Goal: Obtain resource: Download file/media

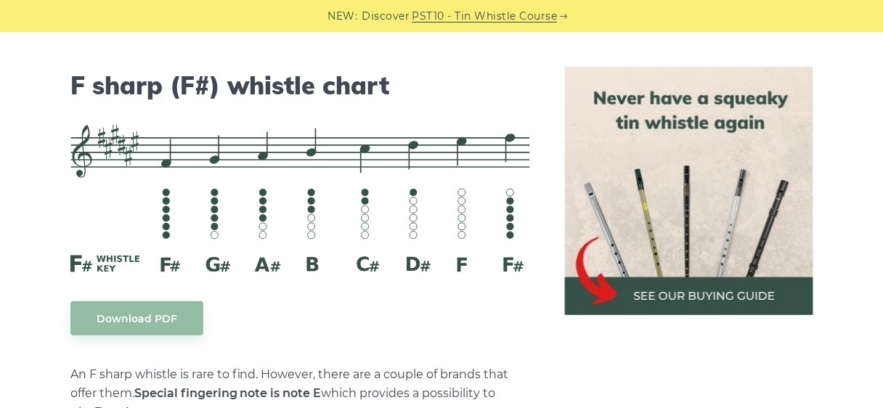
scroll to position [7038, 0]
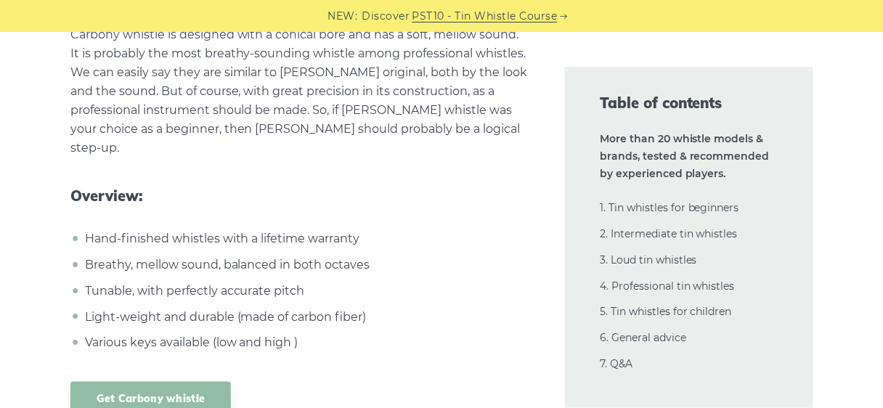
scroll to position [25211, 0]
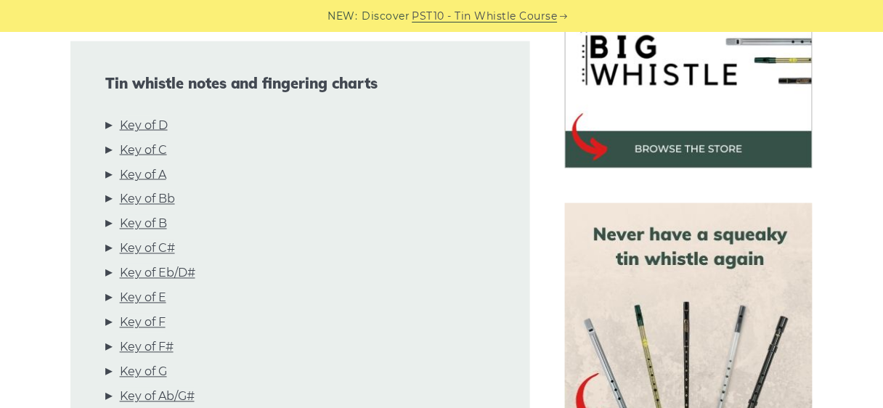
scroll to position [484, 0]
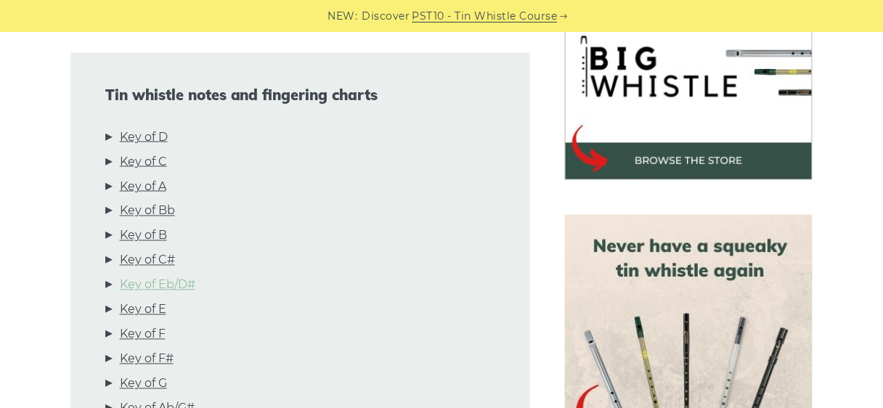
click at [180, 276] on link "Key of Eb/D#" at bounding box center [158, 285] width 76 height 19
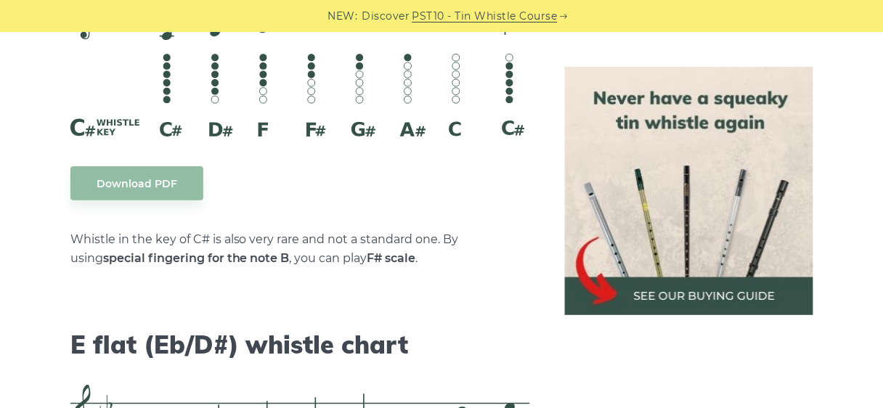
scroll to position [5516, 0]
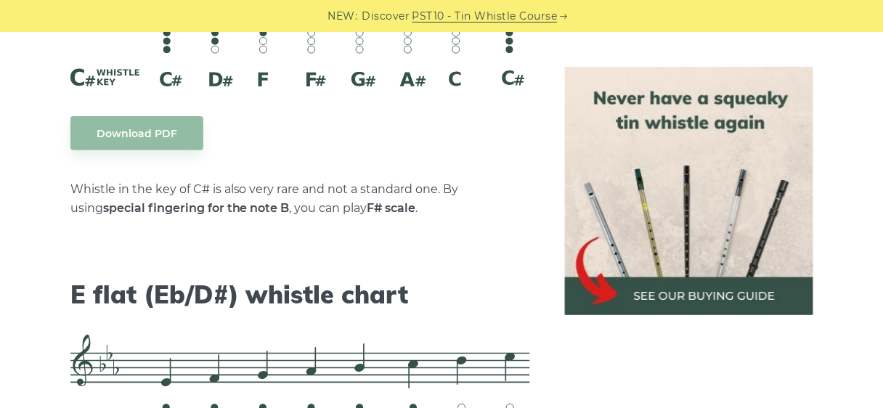
scroll to position [5567, 0]
drag, startPoint x: 191, startPoint y: 338, endPoint x: 375, endPoint y: 361, distance: 185.9
click at [366, 362] on div at bounding box center [366, 362] width 0 height 0
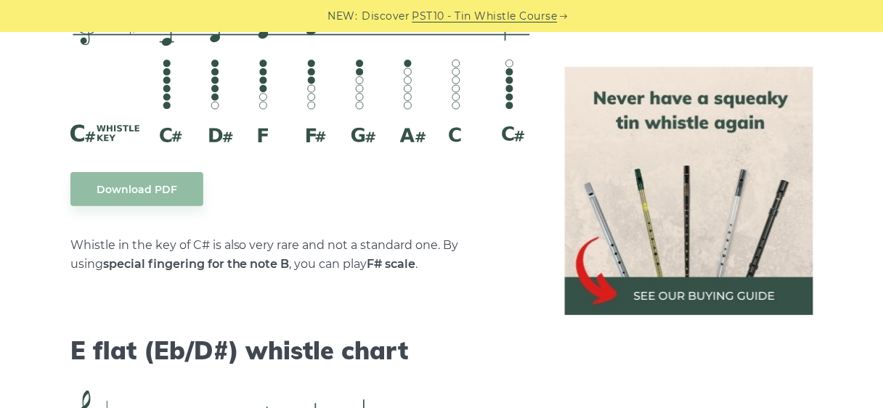
scroll to position [5509, 0]
